Goal: Complete application form

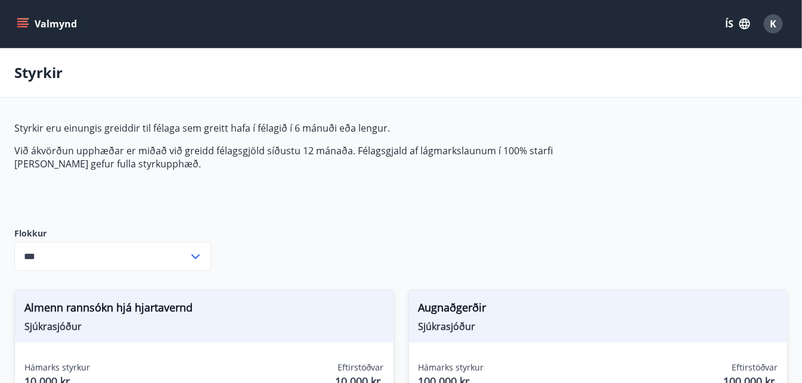
type input "***"
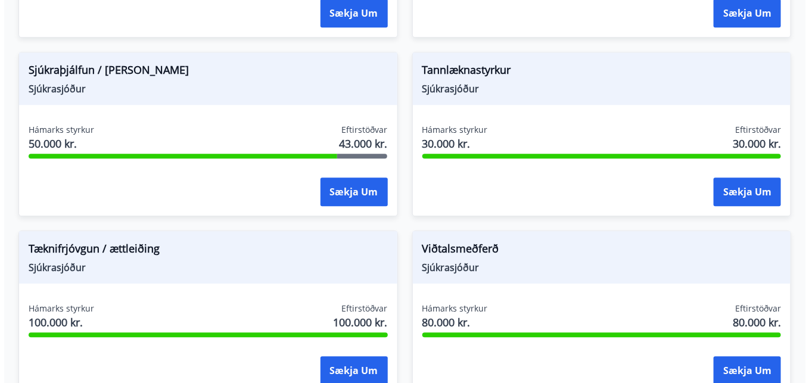
scroll to position [1109, 0]
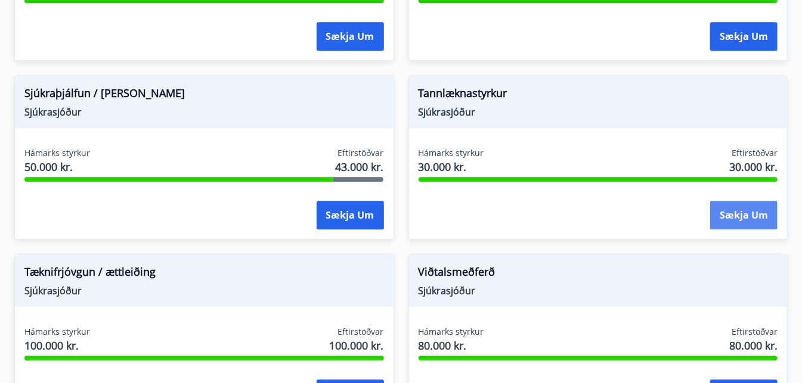
click at [728, 207] on button "Sækja um" at bounding box center [743, 215] width 67 height 29
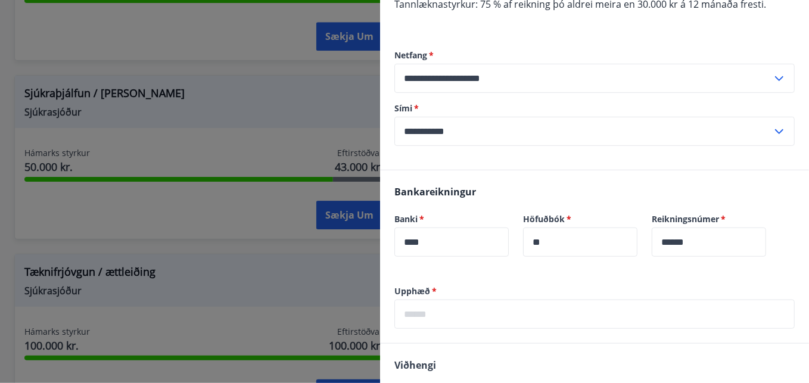
scroll to position [282, 0]
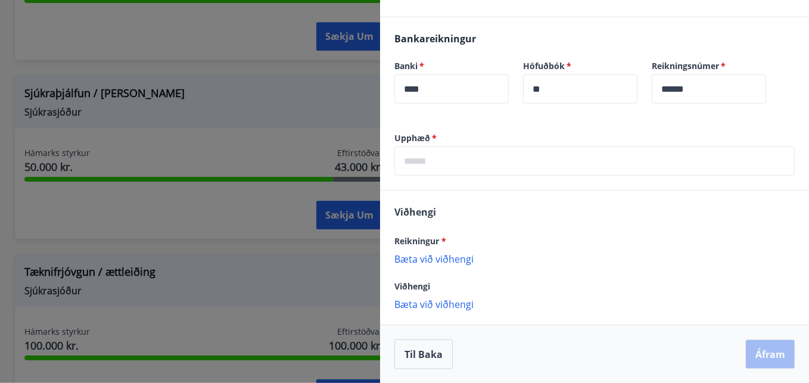
click at [435, 160] on input "text" at bounding box center [595, 161] width 401 height 29
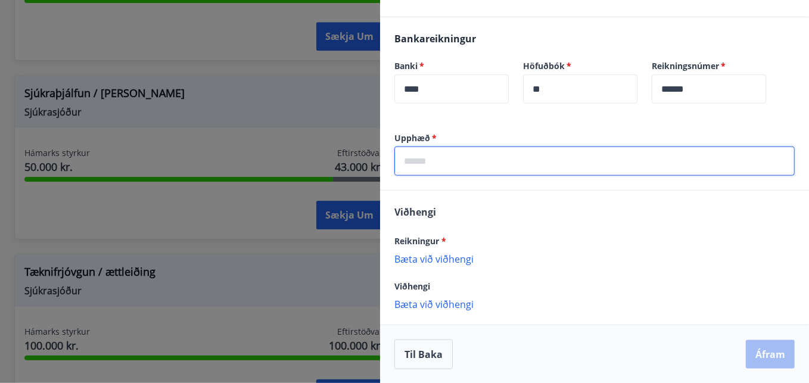
type input "*****"
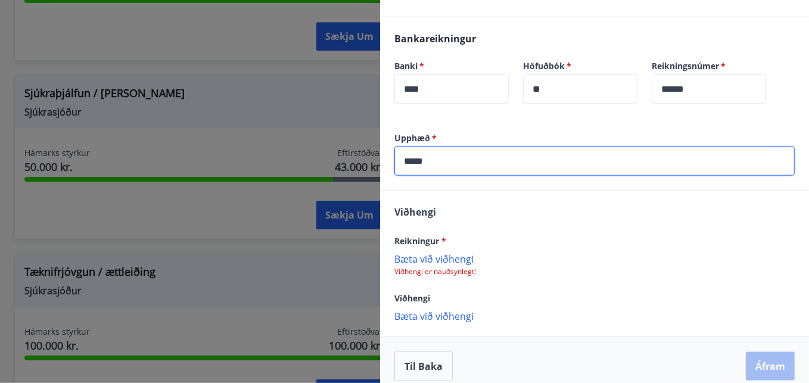
click at [443, 257] on p "Bæta við viðhengi" at bounding box center [595, 259] width 401 height 12
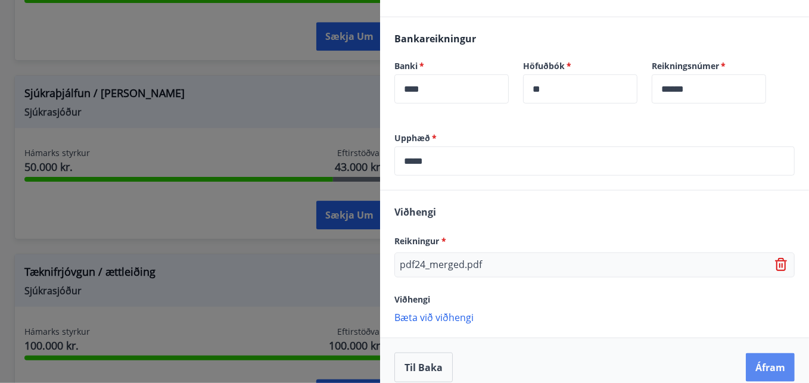
click at [757, 365] on button "Áfram" at bounding box center [770, 367] width 49 height 29
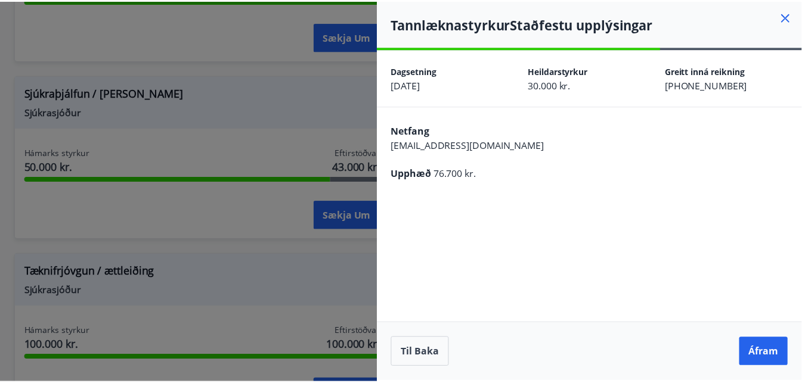
scroll to position [0, 0]
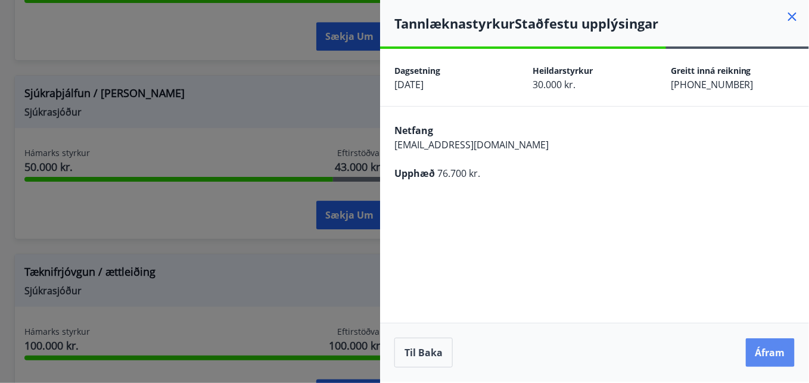
click at [770, 356] on button "Áfram" at bounding box center [770, 353] width 49 height 29
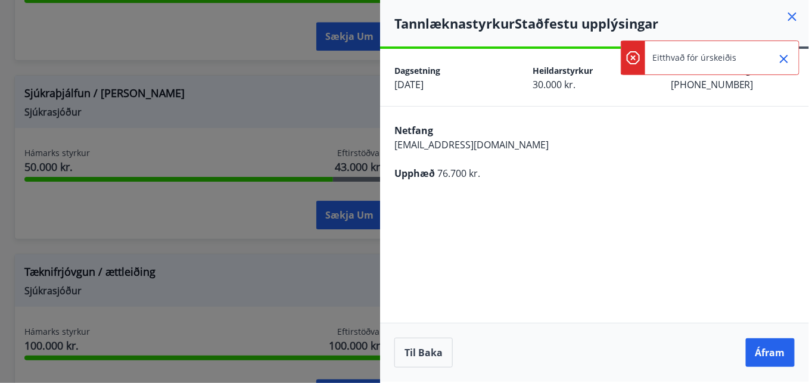
click at [790, 57] on icon "Close" at bounding box center [784, 59] width 14 height 14
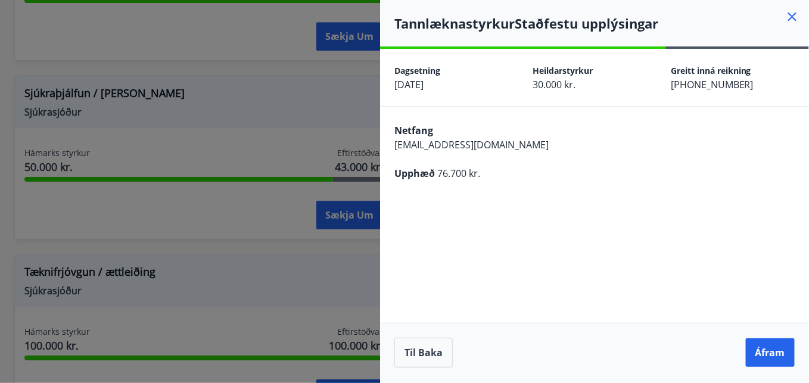
click at [790, 19] on icon at bounding box center [793, 17] width 8 height 8
